Goal: Task Accomplishment & Management: Use online tool/utility

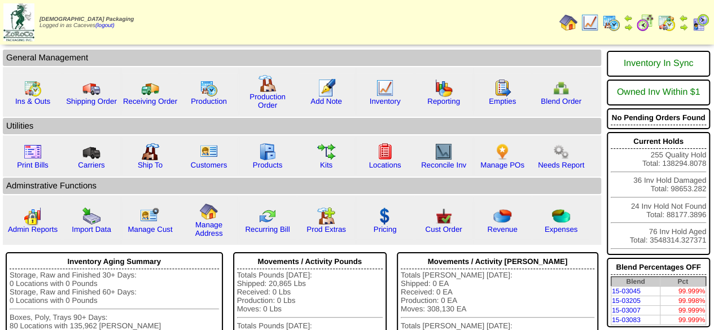
click at [615, 24] on img at bounding box center [611, 23] width 18 height 18
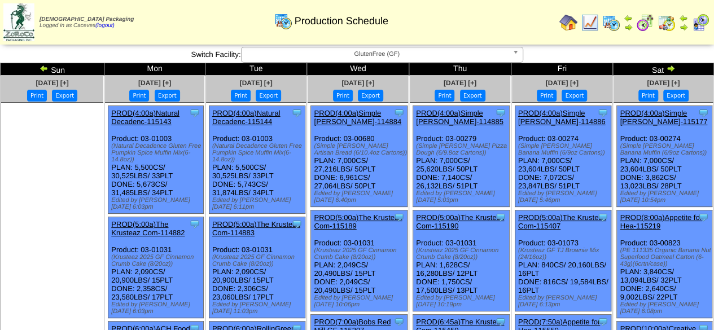
click at [674, 64] on img at bounding box center [670, 68] width 9 height 9
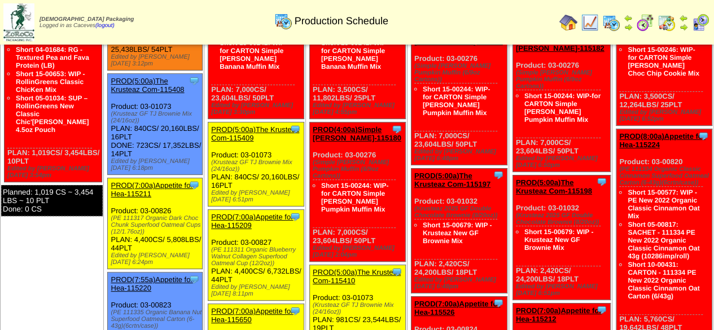
scroll to position [133, 0]
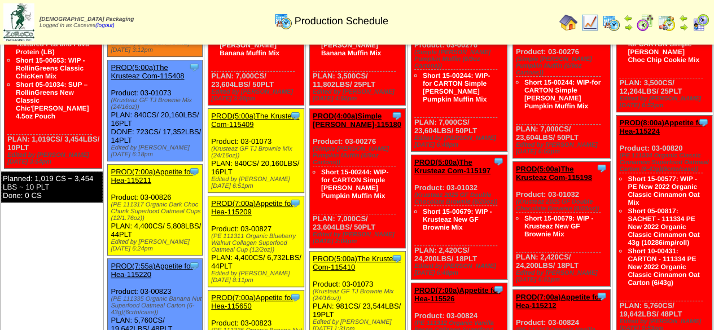
drag, startPoint x: 160, startPoint y: 298, endPoint x: 109, endPoint y: 275, distance: 56.5
click at [109, 275] on ul "Clone Item PROD(4:00a)Simple Mills-115178 Simple Mills ScheduleID: 115178 25438…" at bounding box center [153, 242] width 99 height 541
click at [148, 296] on div "(PE 111335 Organic Banana Nut Superfood Oatmeal Carton (6-43g)(6crtn/case))" at bounding box center [156, 306] width 91 height 20
drag, startPoint x: 159, startPoint y: 300, endPoint x: 115, endPoint y: 276, distance: 50.0
click at [115, 276] on div "Clone Item PROD(7:55a)Appetite for Hea-115220 Appetite for Healthy Living Sched…" at bounding box center [155, 313] width 95 height 108
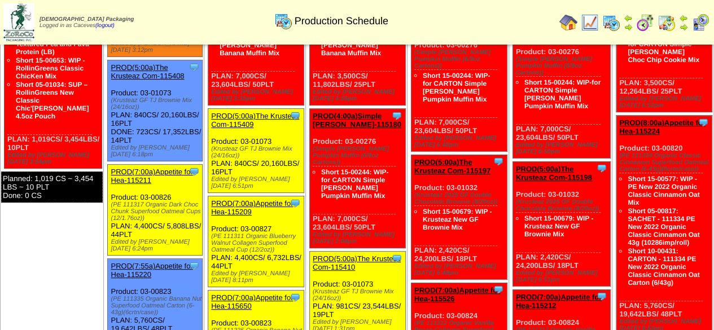
click at [156, 303] on div "Clone Item PROD(7:55a)Appetite for Hea-115220 Appetite for Healthy Living Sched…" at bounding box center [155, 313] width 95 height 108
drag, startPoint x: 159, startPoint y: 298, endPoint x: 114, endPoint y: 285, distance: 47.1
click at [114, 285] on div "Clone Item PROD(7:55a)Appetite for Hea-115220 Appetite for Healthy Living Sched…" at bounding box center [155, 313] width 95 height 108
copy div "(PE 111335 Organic Banana Nut Superfood Oatmeal Carton (6-43g)(6crtn/case)"
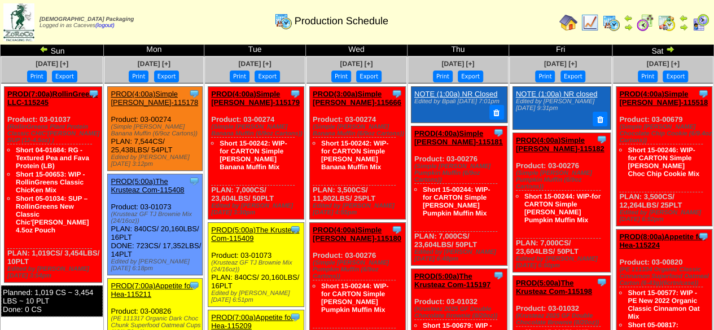
scroll to position [17, 0]
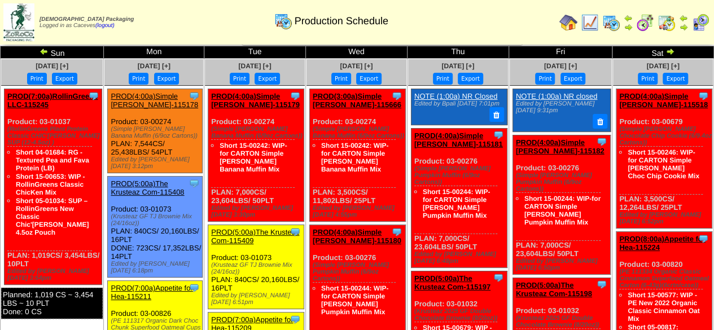
drag, startPoint x: 157, startPoint y: 137, endPoint x: 116, endPoint y: 128, distance: 42.8
click at [116, 128] on div "(Simple Mills Banana Muffin (6/9oz Cartons))" at bounding box center [156, 133] width 91 height 14
copy div "(Simple Mills Banana Muffin (6/9oz Cartons)"
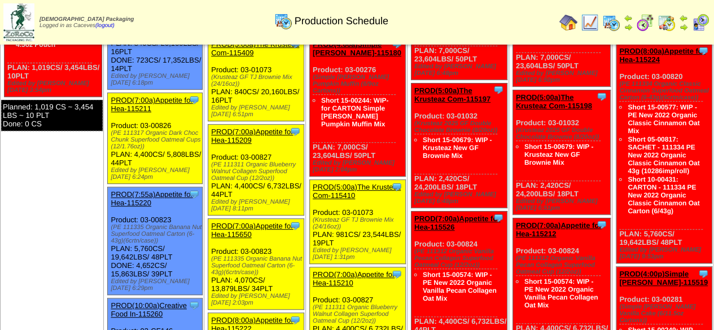
scroll to position [208, 0]
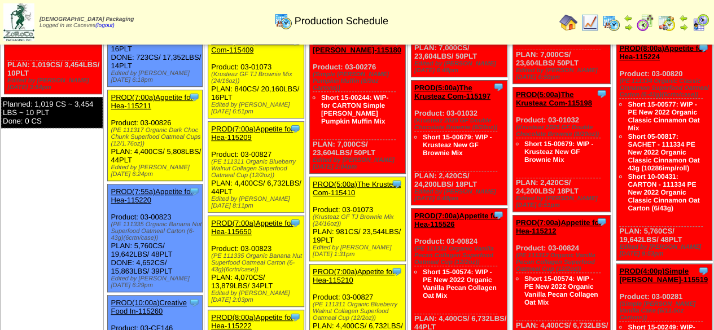
drag, startPoint x: 145, startPoint y: 136, endPoint x: 121, endPoint y: 129, distance: 25.2
click at [121, 129] on div "(PE 111317 Organic Dark Choc Chunk Superfood Oatmeal Cups (12/1.76oz))" at bounding box center [156, 137] width 91 height 20
drag, startPoint x: 146, startPoint y: 137, endPoint x: 113, endPoint y: 121, distance: 36.1
click at [113, 121] on div "Clone Item PROD(7:00a)Appetite for Hea-115211 Appetite for Healthy Living Sched…" at bounding box center [155, 135] width 95 height 91
copy div "(PE 111317 Organic Dark Choc Chunk Superfood Oatmeal Cups (12/1.76oz)"
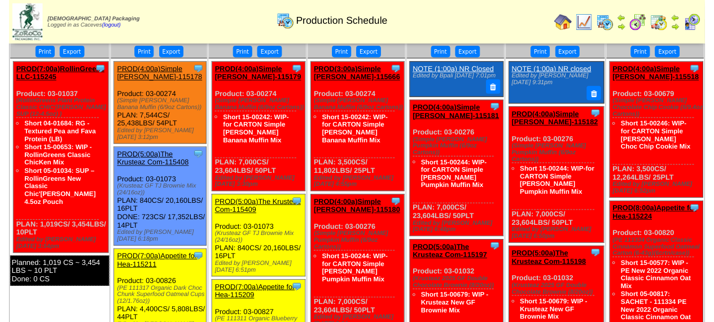
scroll to position [41, 0]
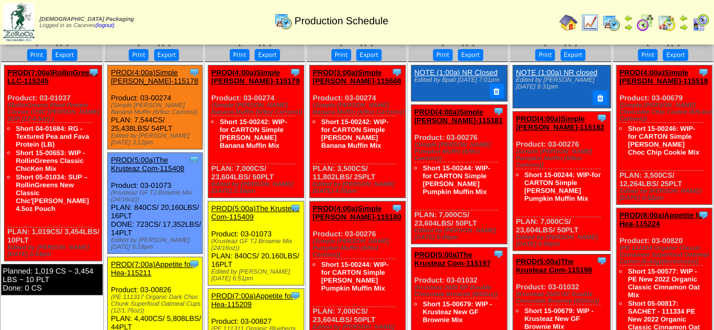
click at [182, 68] on link "PROD(4:00a)Simple Mills-115178" at bounding box center [154, 76] width 87 height 17
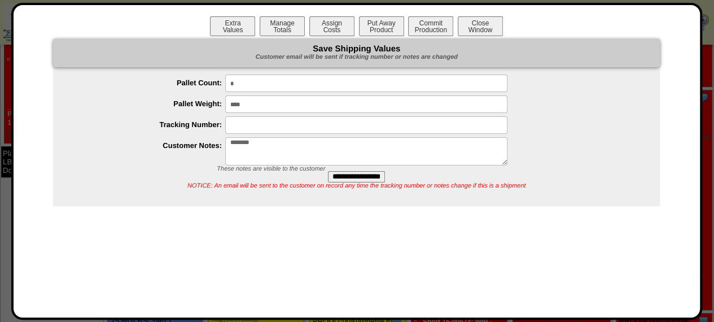
scroll to position [0, 0]
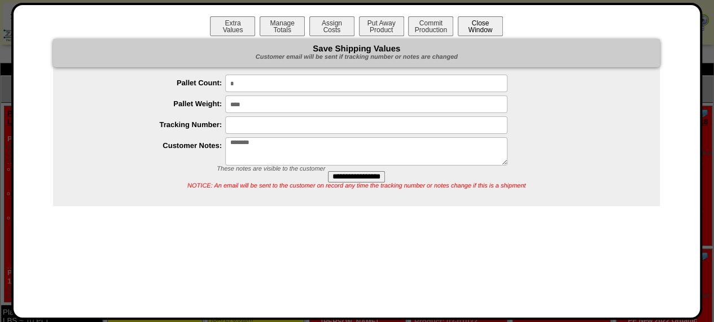
click at [490, 27] on button "Close Window" at bounding box center [480, 26] width 45 height 20
